Goal: Navigation & Orientation: Find specific page/section

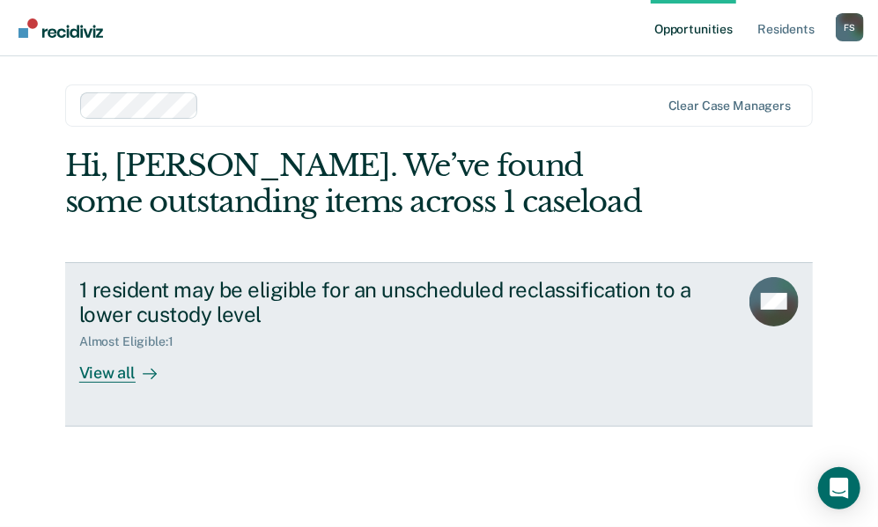
click at [107, 376] on div "View all" at bounding box center [128, 367] width 99 height 34
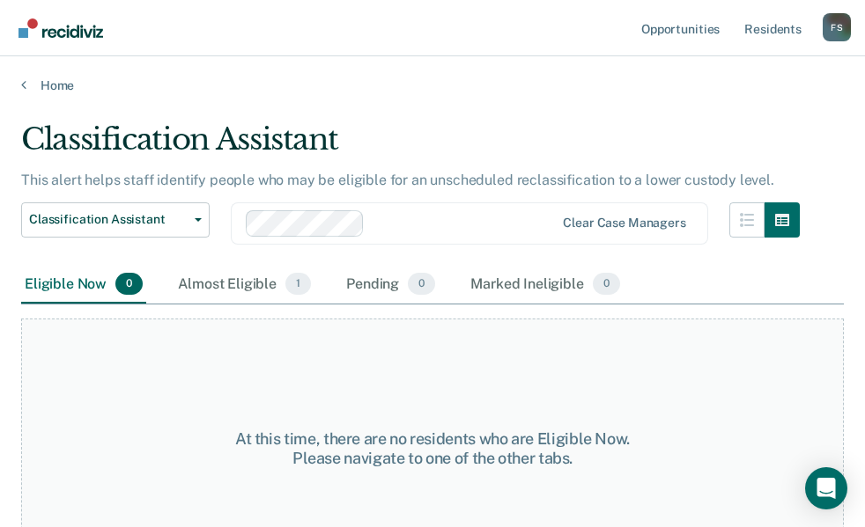
click at [344, 43] on nav "Opportunities Resident s Fisher, Steven F S Profile How it works Log Out" at bounding box center [432, 28] width 865 height 56
click at [782, 30] on link "Resident s" at bounding box center [773, 28] width 64 height 56
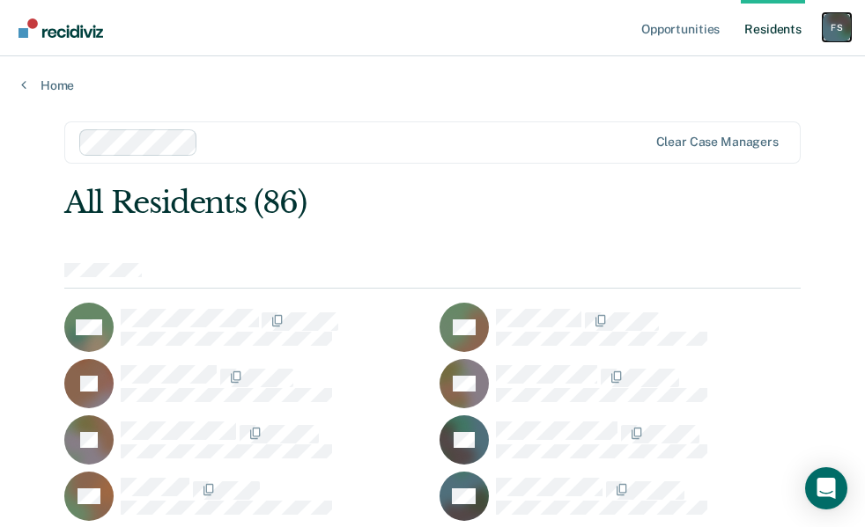
click at [837, 36] on div "F S" at bounding box center [836, 27] width 28 height 28
drag, startPoint x: 702, startPoint y: 175, endPoint x: 525, endPoint y: 86, distance: 198.1
click at [525, 86] on link "Home" at bounding box center [432, 85] width 822 height 16
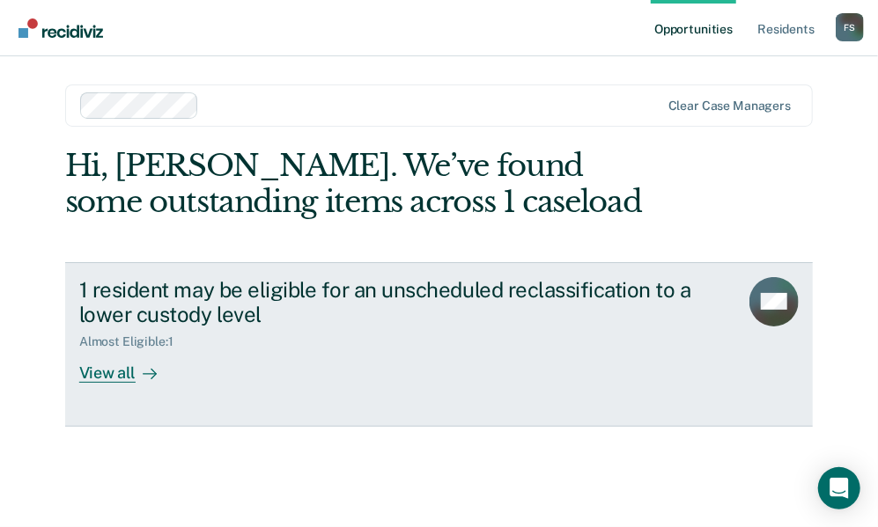
click at [109, 376] on div "View all" at bounding box center [128, 367] width 99 height 34
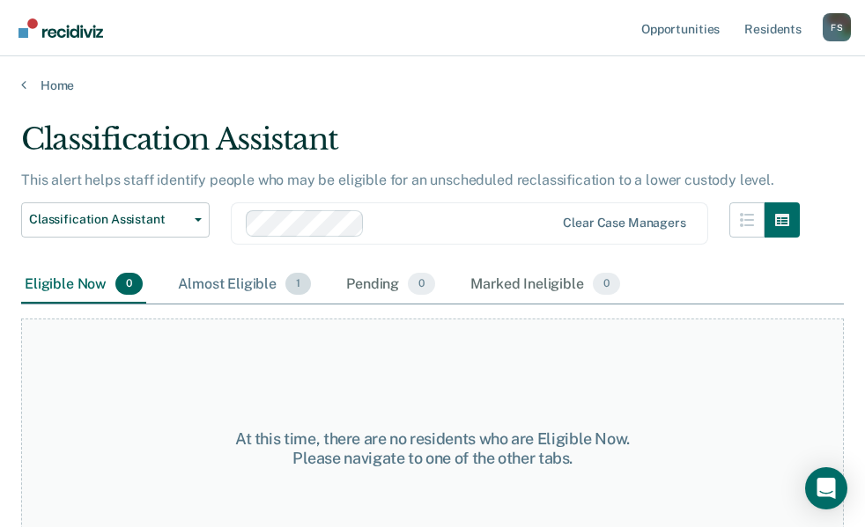
click at [247, 286] on div "Almost Eligible 1" at bounding box center [244, 285] width 140 height 39
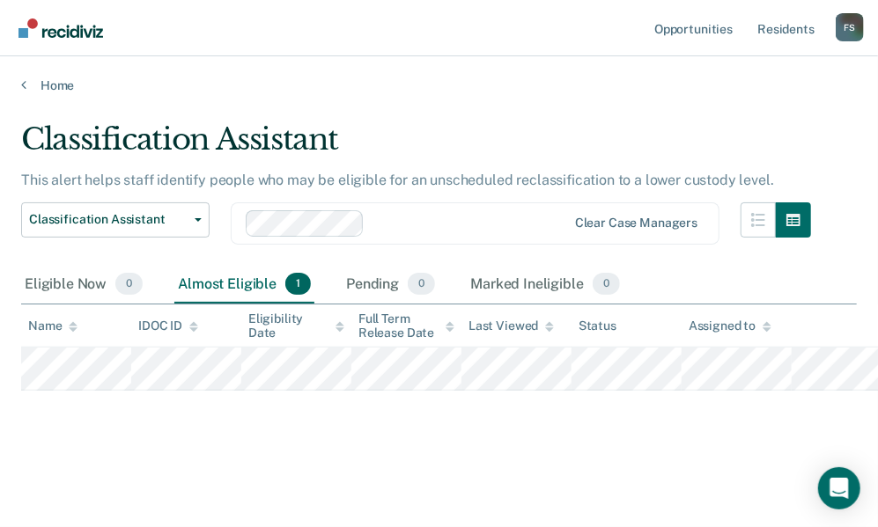
click at [247, 286] on div "Almost Eligible 1" at bounding box center [244, 285] width 140 height 39
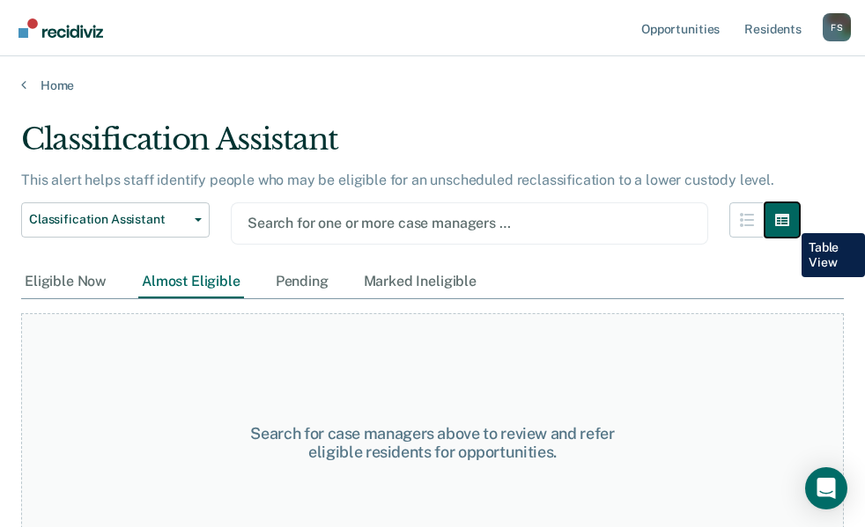
click at [788, 220] on icon "button" at bounding box center [782, 220] width 14 height 12
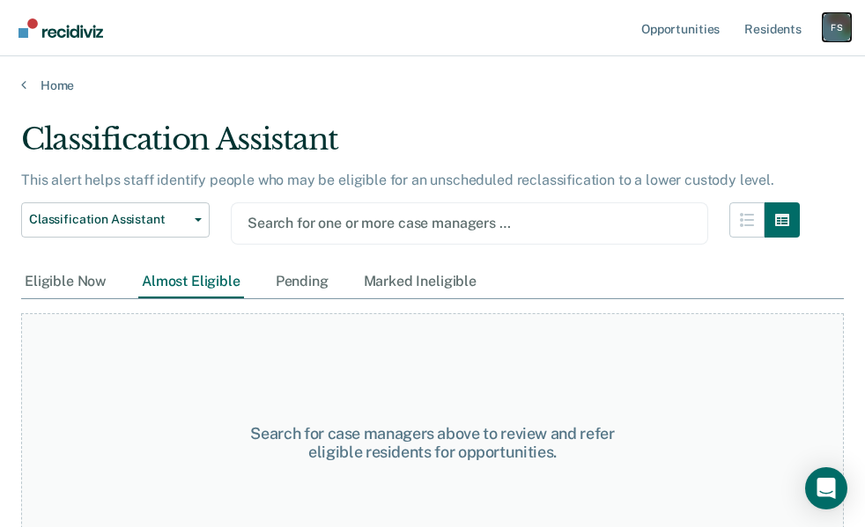
click at [833, 22] on div "F S" at bounding box center [836, 27] width 28 height 28
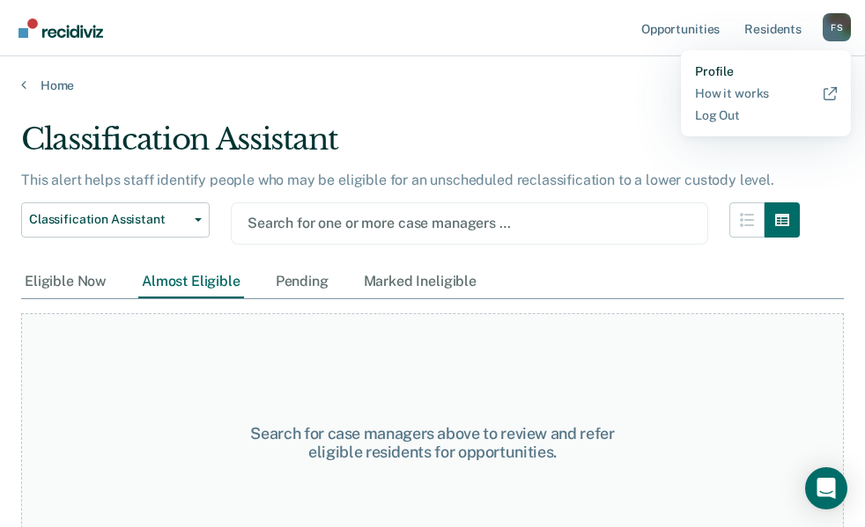
click at [701, 68] on link "Profile" at bounding box center [766, 71] width 142 height 15
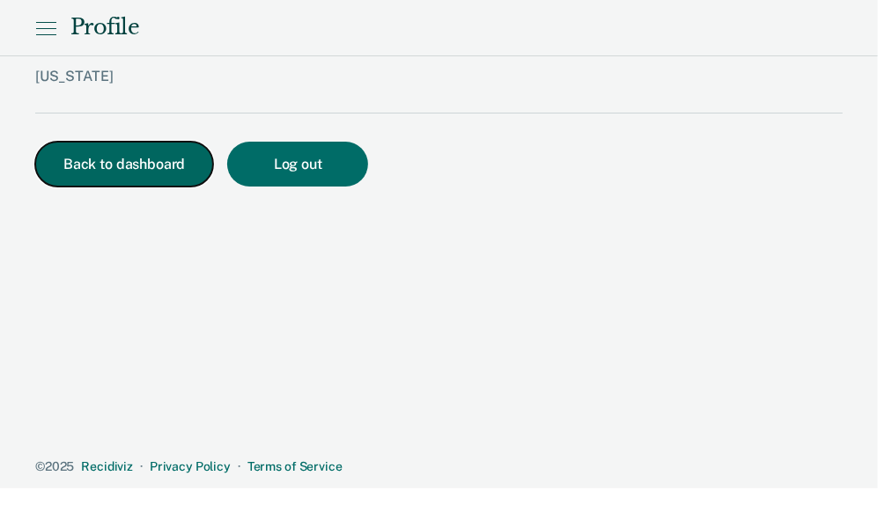
click at [118, 181] on button "Back to dashboard" at bounding box center [124, 164] width 178 height 45
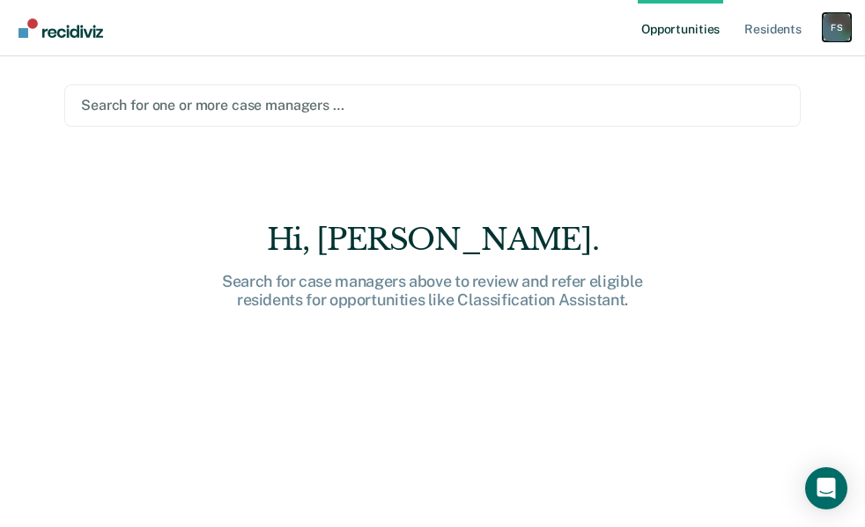
click at [827, 32] on div "F S" at bounding box center [836, 27] width 28 height 28
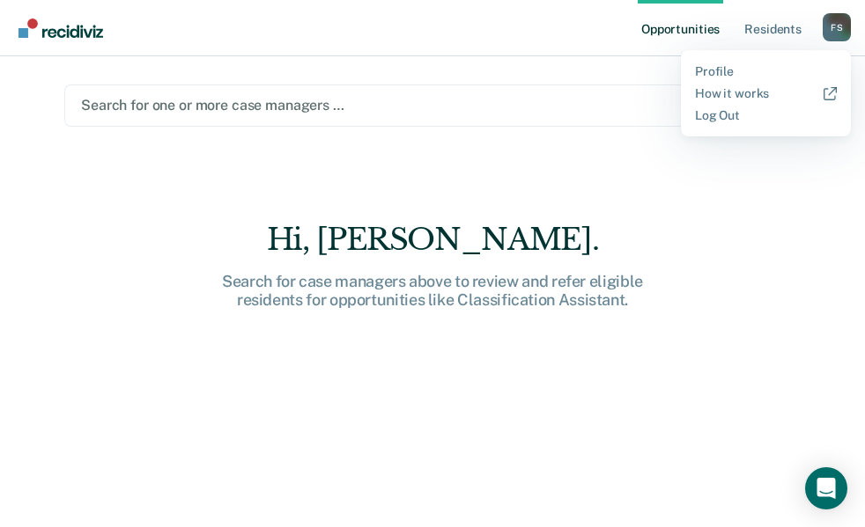
drag, startPoint x: 615, startPoint y: 188, endPoint x: 518, endPoint y: 141, distance: 107.5
click at [518, 141] on main "Search for one or more case managers … Hi, Steven. Search for case managers abo…" at bounding box center [432, 270] width 778 height 429
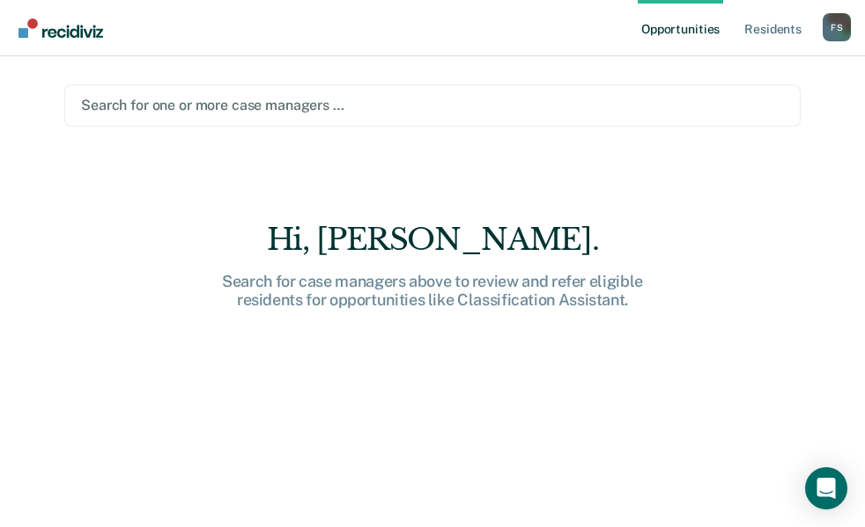
scroll to position [25, 0]
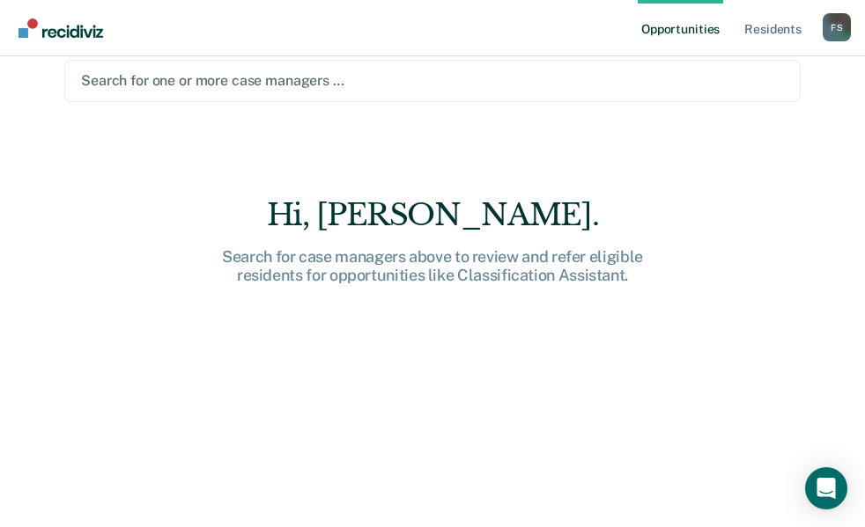
click at [673, 33] on link "Opportunities" at bounding box center [680, 28] width 85 height 56
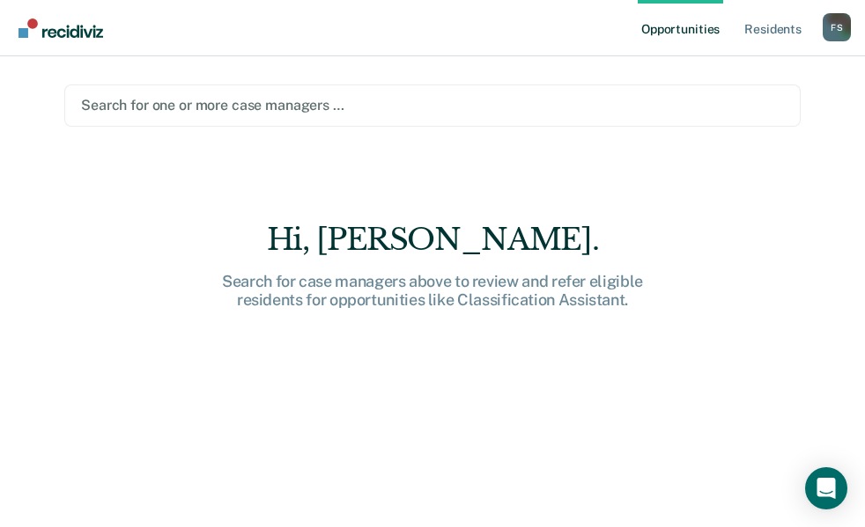
drag, startPoint x: 697, startPoint y: 26, endPoint x: 578, endPoint y: 61, distance: 124.6
click at [578, 61] on main "Search for one or more case managers … Hi, [PERSON_NAME]. Search for case manag…" at bounding box center [432, 270] width 778 height 429
click at [830, 28] on div "F S" at bounding box center [836, 27] width 28 height 28
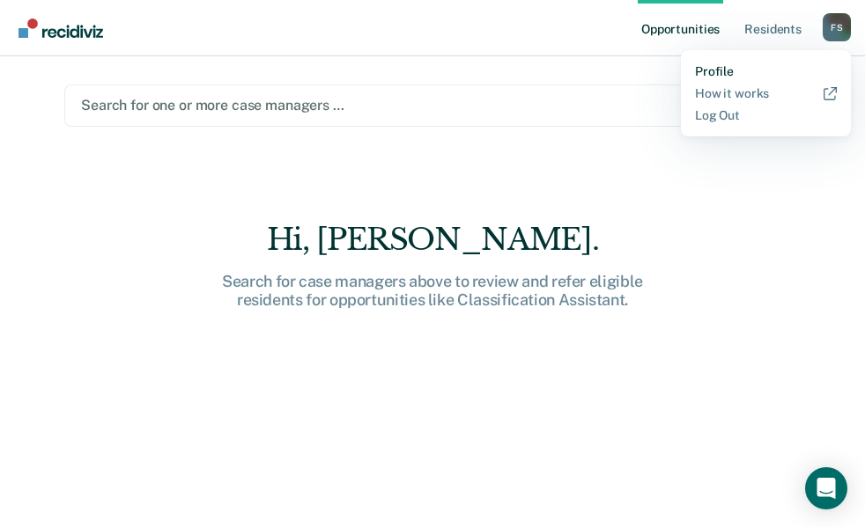
click at [719, 77] on link "Profile" at bounding box center [766, 71] width 142 height 15
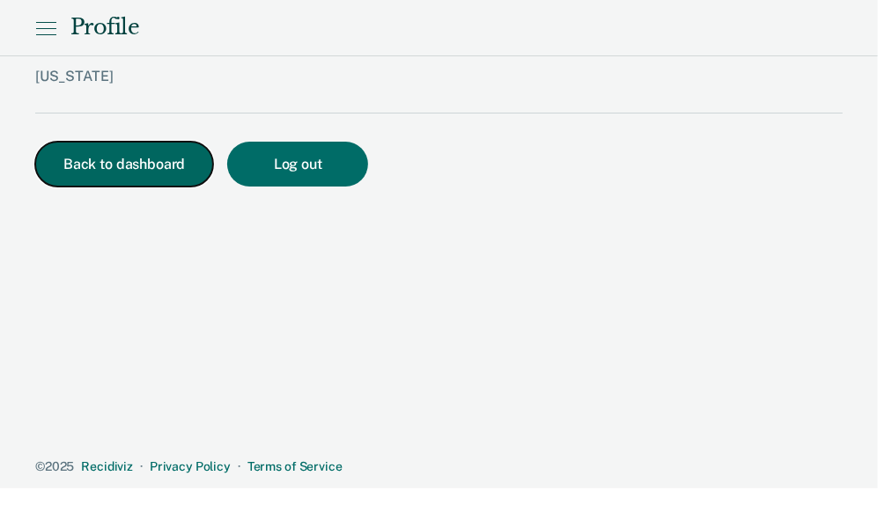
click at [83, 165] on button "Back to dashboard" at bounding box center [124, 164] width 178 height 45
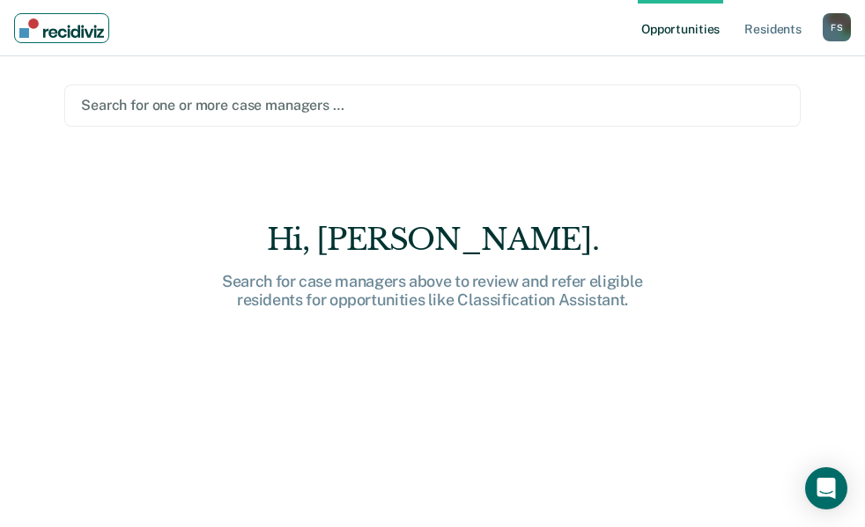
click at [47, 29] on img "Main navigation" at bounding box center [61, 27] width 85 height 19
click at [833, 499] on div "Open Intercom Messenger" at bounding box center [826, 489] width 47 height 47
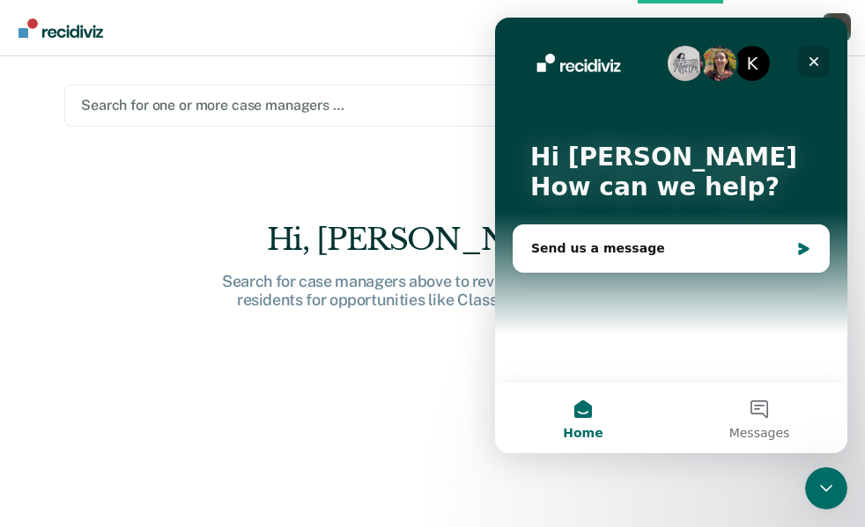
click at [807, 63] on icon "Close" at bounding box center [814, 62] width 14 height 14
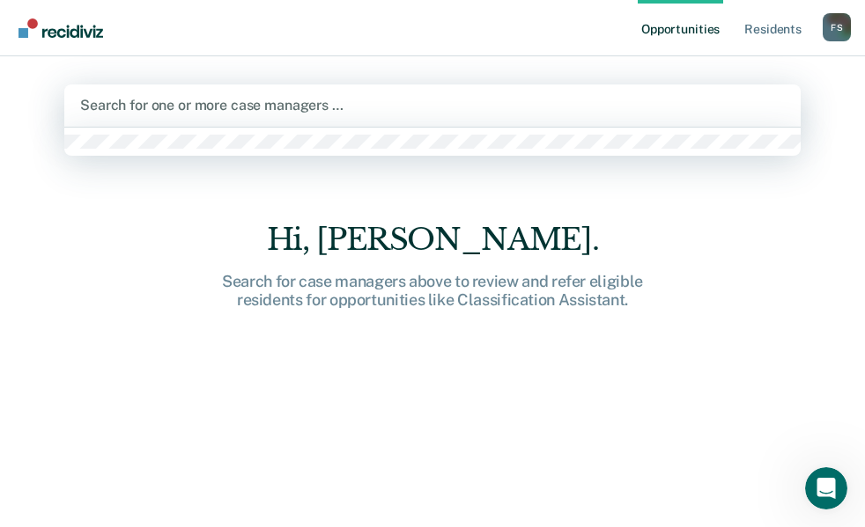
drag, startPoint x: 791, startPoint y: 33, endPoint x: 630, endPoint y: 125, distance: 185.3
click at [630, 125] on div "Search for one or more case managers …" at bounding box center [432, 106] width 736 height 42
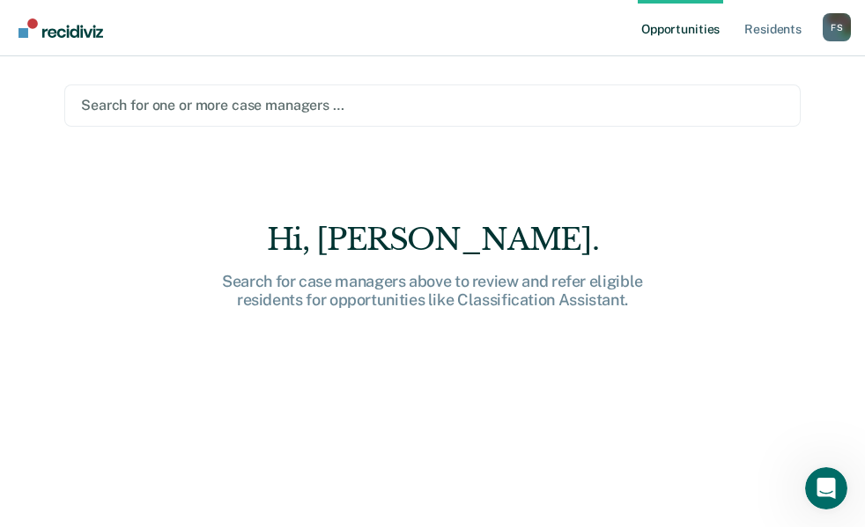
drag, startPoint x: 130, startPoint y: 166, endPoint x: 107, endPoint y: 203, distance: 43.5
drag, startPoint x: 107, startPoint y: 203, endPoint x: 837, endPoint y: 35, distance: 748.2
drag, startPoint x: 837, startPoint y: 35, endPoint x: 671, endPoint y: 171, distance: 214.0
click at [671, 171] on main "Search for one or more case managers … Hi, Steven. Search for case managers abo…" at bounding box center [432, 270] width 778 height 429
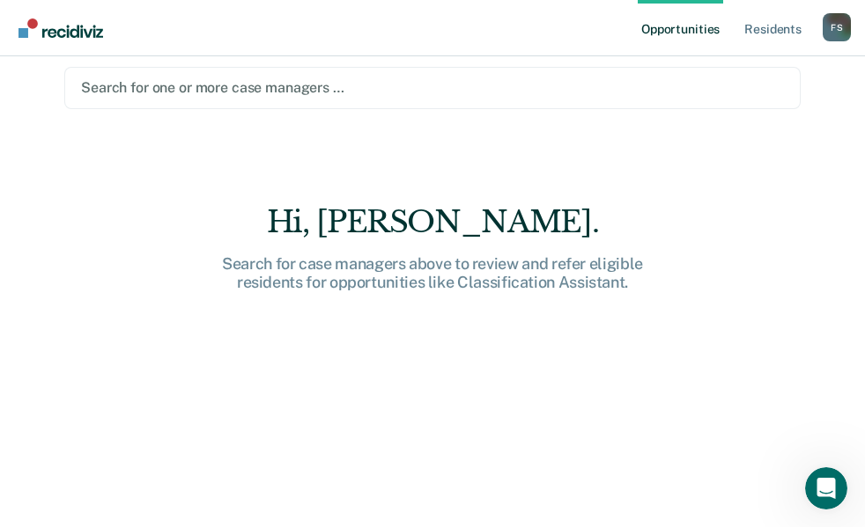
scroll to position [25, 0]
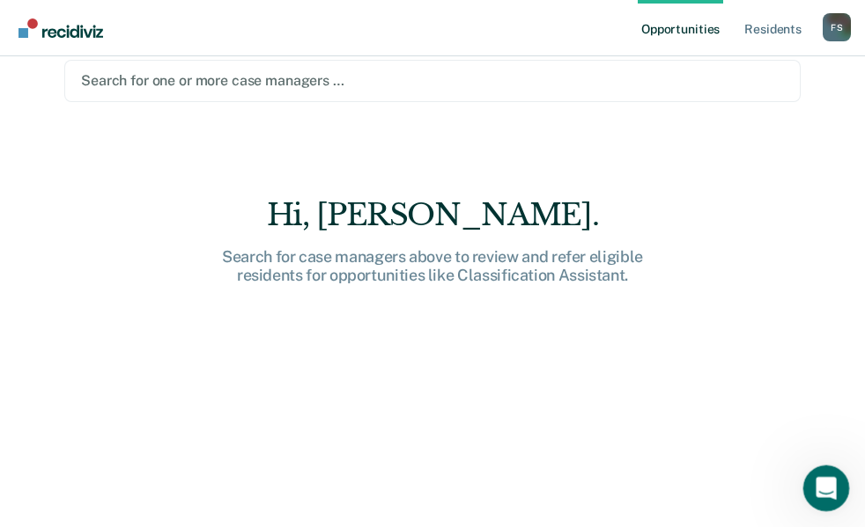
click at [828, 496] on icon "Open Intercom Messenger" at bounding box center [823, 486] width 29 height 29
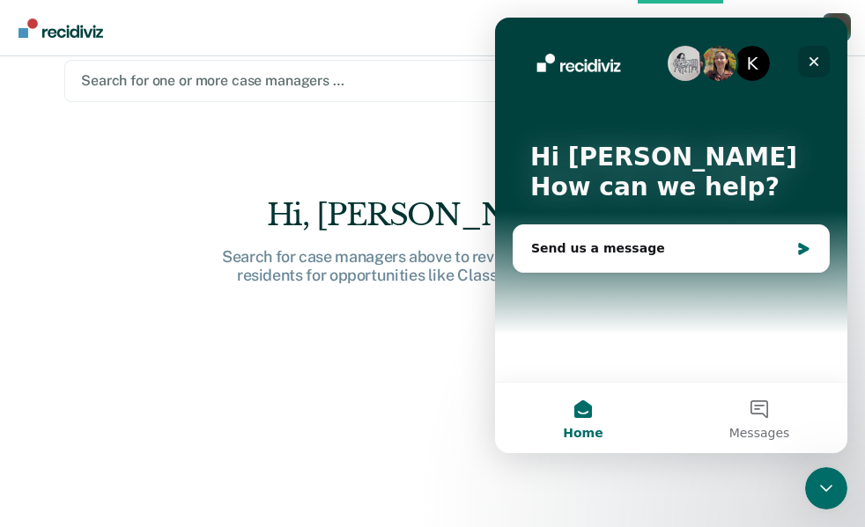
drag, startPoint x: 520, startPoint y: 47, endPoint x: 813, endPoint y: 61, distance: 293.6
click at [813, 61] on icon "Close" at bounding box center [814, 62] width 10 height 10
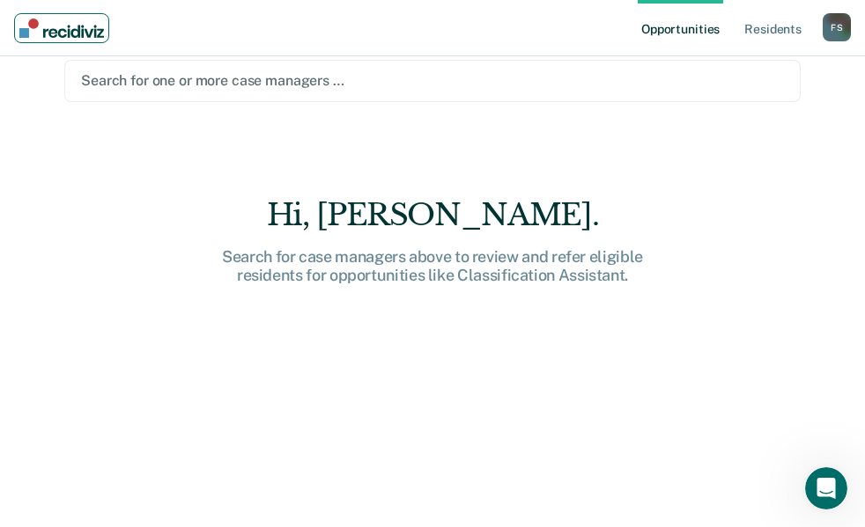
click at [33, 30] on img "Main navigation" at bounding box center [61, 27] width 85 height 19
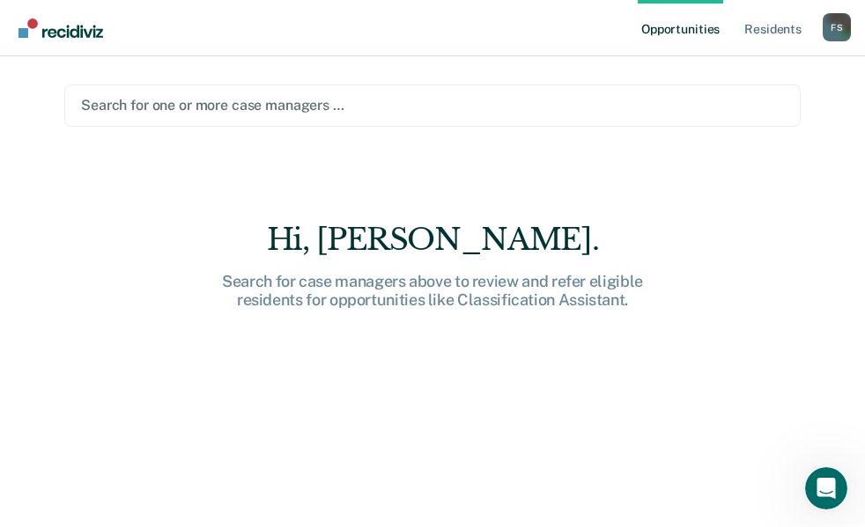
scroll to position [25, 0]
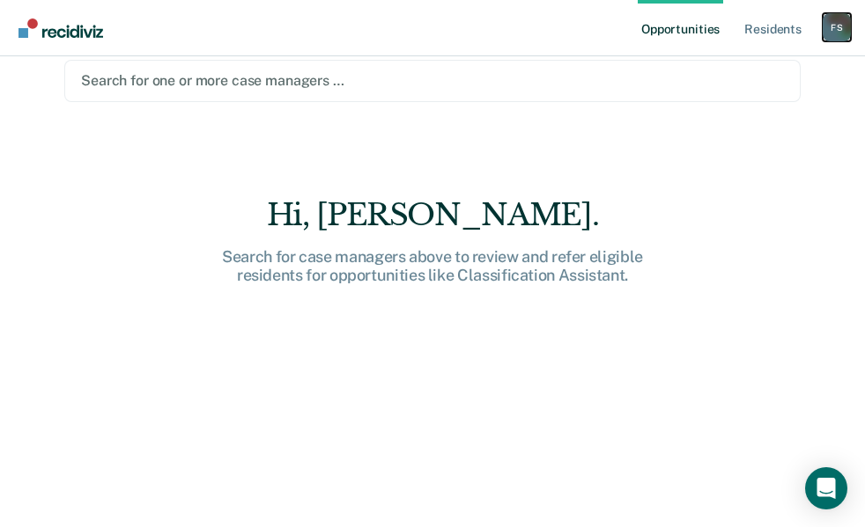
click at [833, 29] on div "F S" at bounding box center [836, 27] width 28 height 28
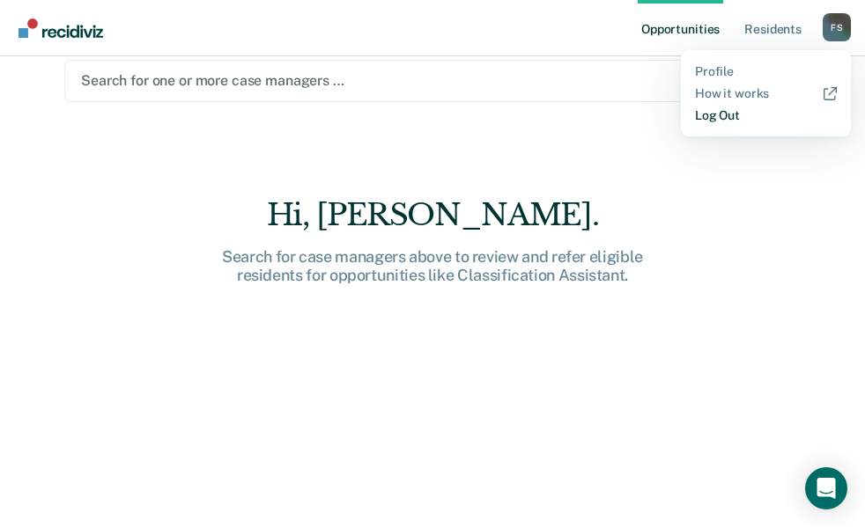
click at [736, 112] on link "Log Out" at bounding box center [766, 115] width 142 height 15
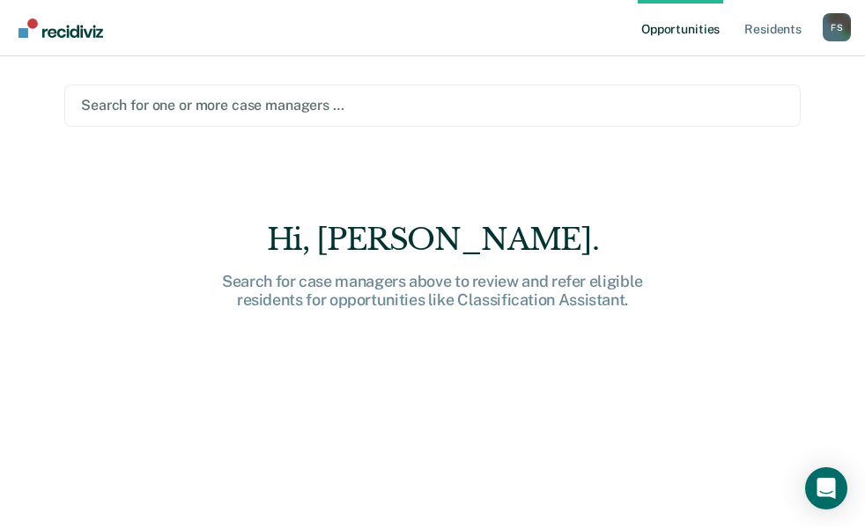
drag, startPoint x: 707, startPoint y: 24, endPoint x: 680, endPoint y: 31, distance: 28.2
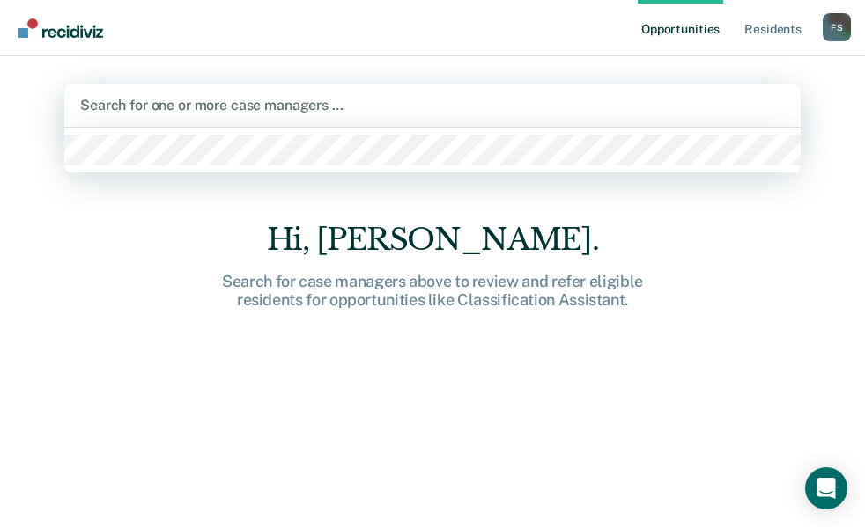
drag, startPoint x: 680, startPoint y: 31, endPoint x: 576, endPoint y: 117, distance: 135.1
click at [576, 117] on div "Search for one or more case managers …" at bounding box center [432, 105] width 708 height 24
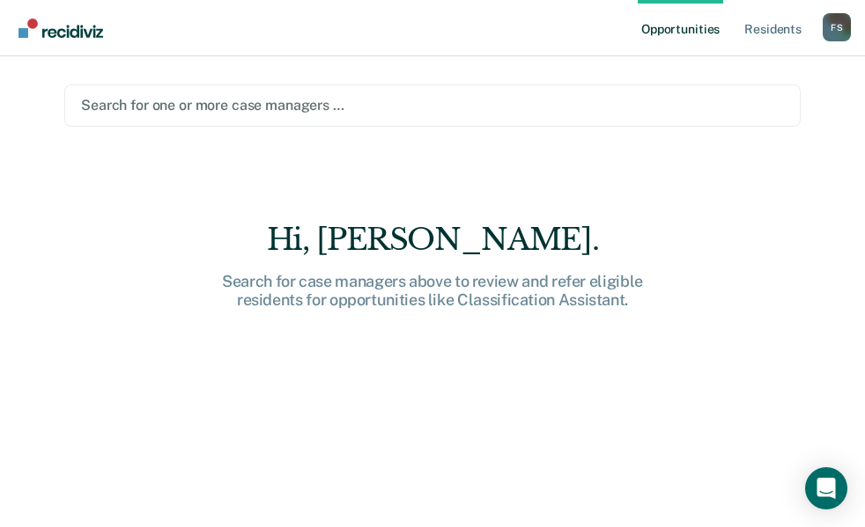
drag, startPoint x: 152, startPoint y: 166, endPoint x: 81, endPoint y: 153, distance: 72.4
drag, startPoint x: 81, startPoint y: 153, endPoint x: 775, endPoint y: 26, distance: 705.4
drag, startPoint x: 775, startPoint y: 26, endPoint x: 619, endPoint y: 173, distance: 214.3
click at [619, 173] on main "Search for one or more case managers … Hi, Steven. Search for case managers abo…" at bounding box center [432, 270] width 778 height 429
click at [835, 31] on div "F S" at bounding box center [836, 27] width 28 height 28
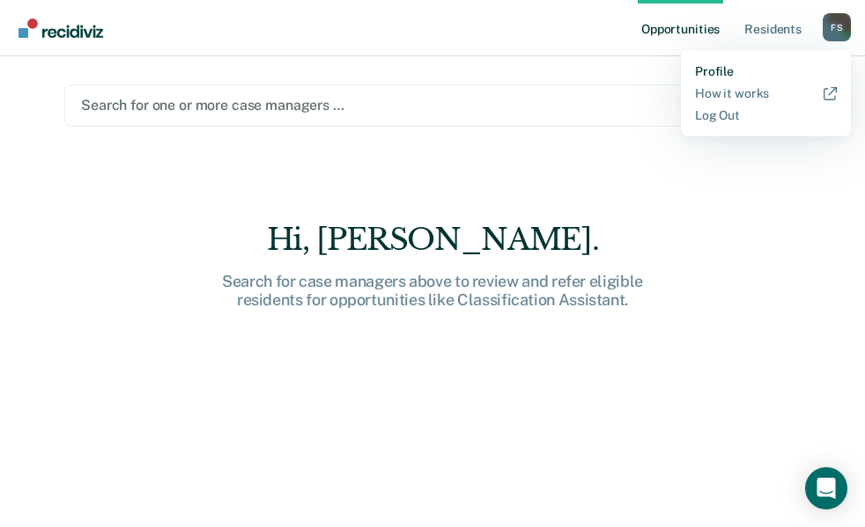
click at [733, 70] on link "Profile" at bounding box center [766, 71] width 142 height 15
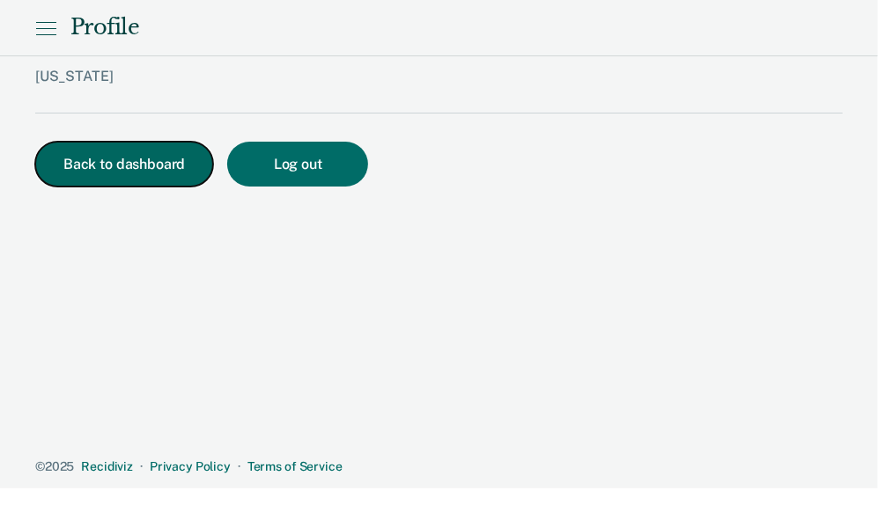
click at [117, 151] on button "Back to dashboard" at bounding box center [124, 164] width 178 height 45
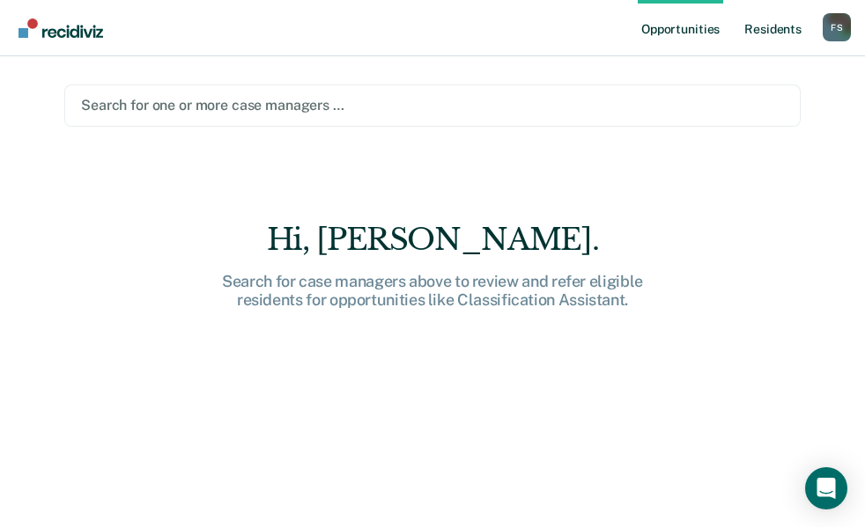
click at [766, 38] on link "Resident s" at bounding box center [773, 28] width 64 height 56
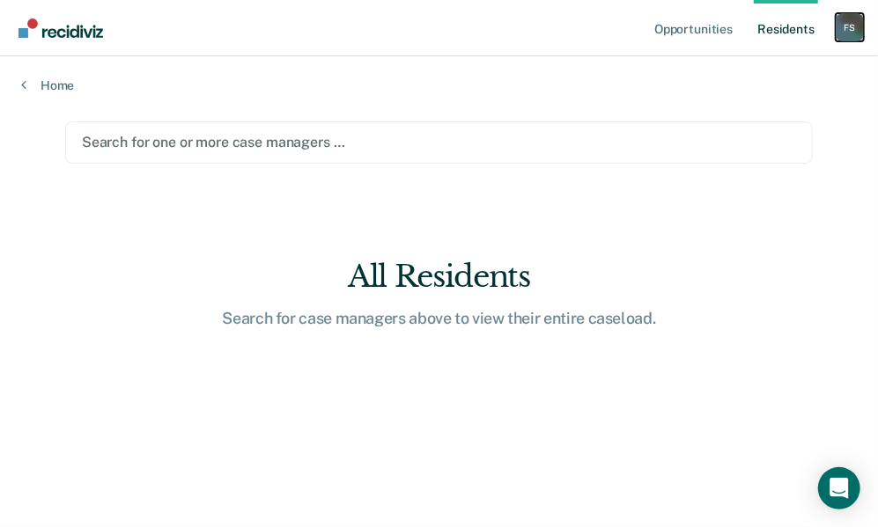
click at [843, 27] on div "F S" at bounding box center [850, 27] width 28 height 28
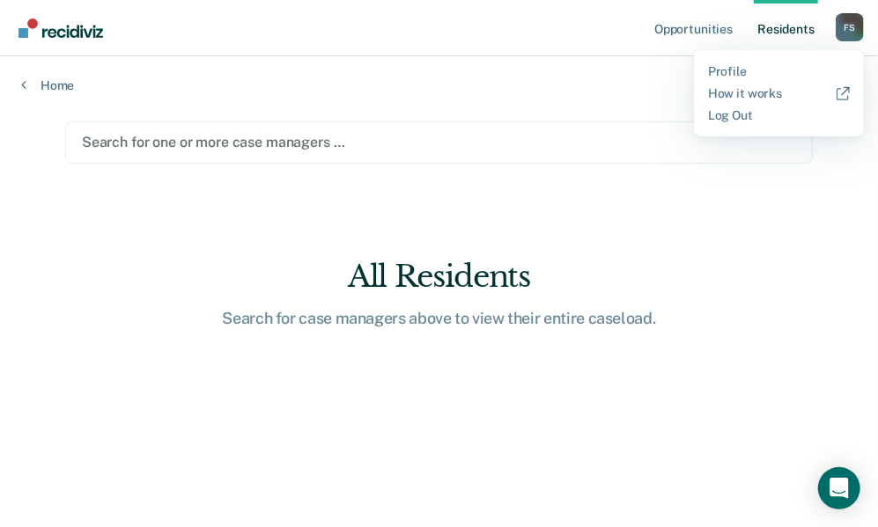
drag, startPoint x: 442, startPoint y: 323, endPoint x: 327, endPoint y: 329, distance: 115.5
click at [327, 329] on main "Search for one or more case managers … All Residents Search for case managers a…" at bounding box center [439, 307] width 790 height 429
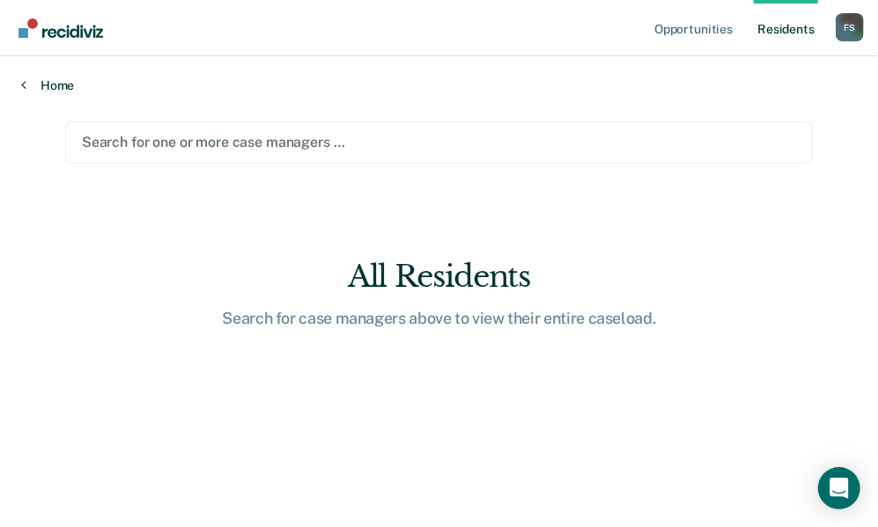
click at [40, 86] on link "Home" at bounding box center [439, 85] width 836 height 16
